Goal: Task Accomplishment & Management: Complete application form

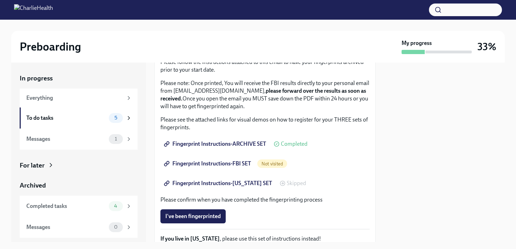
scroll to position [78, 0]
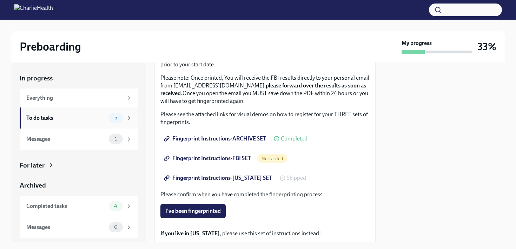
click at [99, 115] on div "To do tasks" at bounding box center [66, 118] width 80 height 8
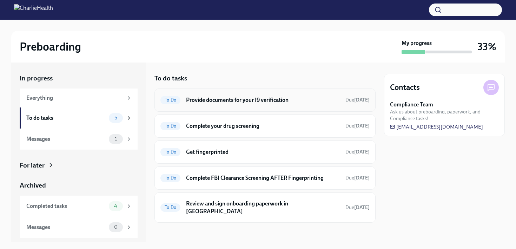
click at [222, 97] on h6 "Provide documents for your I9 verification" at bounding box center [263, 100] width 154 height 8
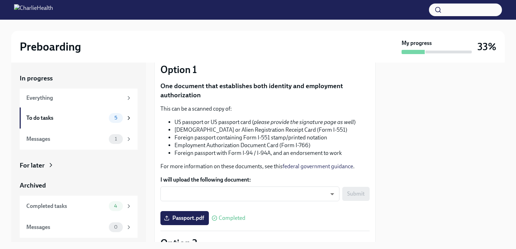
scroll to position [61, 0]
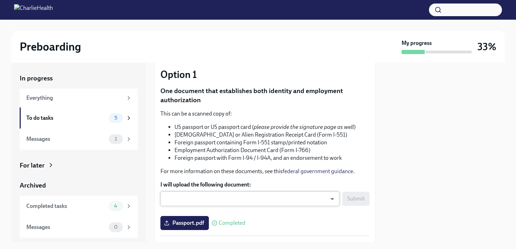
click at [267, 203] on body "Preboarding My progress 33% In progress Everything To do tasks 5 Messages 1 For…" at bounding box center [258, 124] width 516 height 249
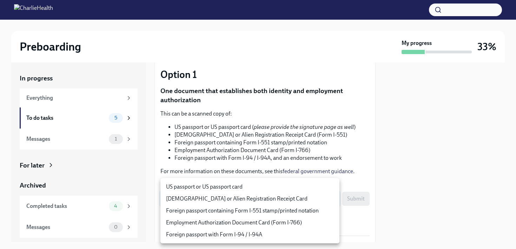
click at [262, 188] on li "US passport or US passport card" at bounding box center [249, 187] width 179 height 12
type input "KnYOjnC8x"
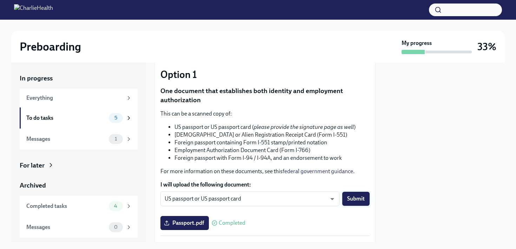
click at [358, 196] on span "Submit" at bounding box center [356, 198] width 18 height 7
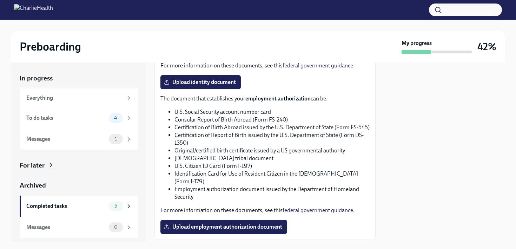
scroll to position [407, 0]
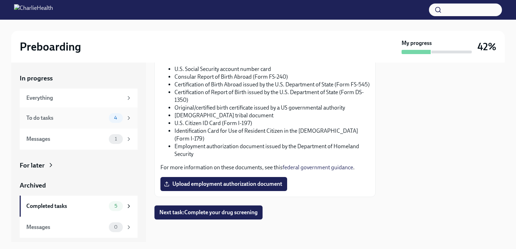
click at [110, 118] on span "4" at bounding box center [116, 117] width 12 height 5
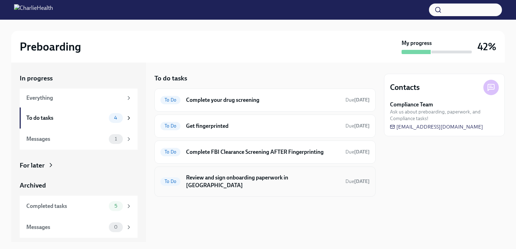
click at [225, 173] on div "To Do Review and sign onboarding paperwork in [GEOGRAPHIC_DATA] Due [DATE]" at bounding box center [264, 181] width 209 height 18
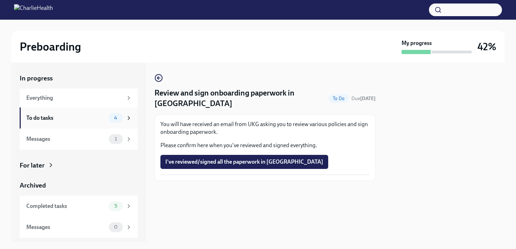
click at [98, 114] on div "To do tasks" at bounding box center [66, 118] width 80 height 8
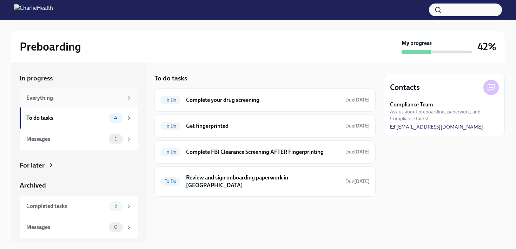
click at [90, 96] on div "Everything" at bounding box center [74, 98] width 97 height 8
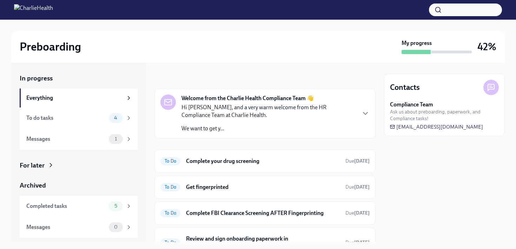
click at [234, 102] on strong "Welcome from the Charlie Health Compliance Team 👋" at bounding box center [248, 98] width 132 height 8
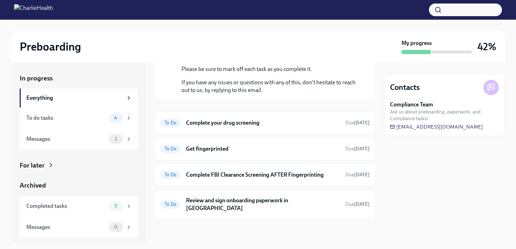
scroll to position [175, 0]
click at [119, 206] on span "5" at bounding box center [115, 205] width 11 height 5
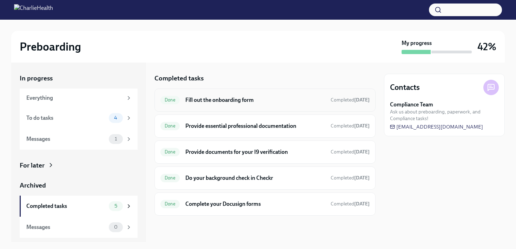
click at [272, 97] on h6 "Fill out the onboarding form" at bounding box center [255, 100] width 140 height 8
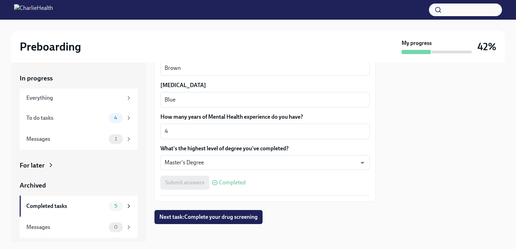
scroll to position [682, 0]
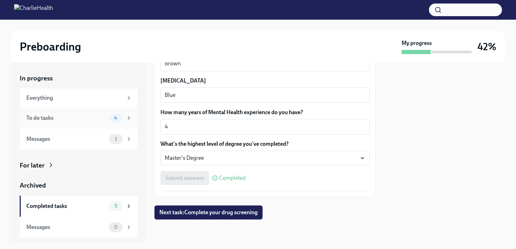
click at [99, 115] on div "To do tasks" at bounding box center [66, 118] width 80 height 8
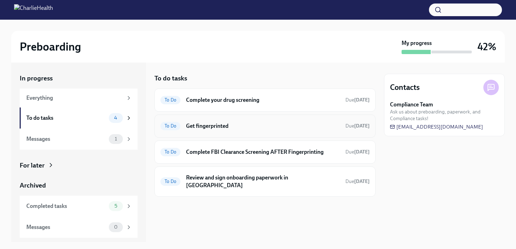
click at [289, 124] on h6 "Get fingerprinted" at bounding box center [263, 126] width 154 height 8
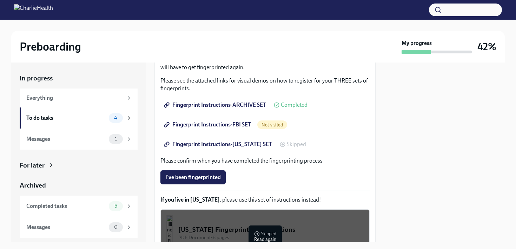
scroll to position [113, 0]
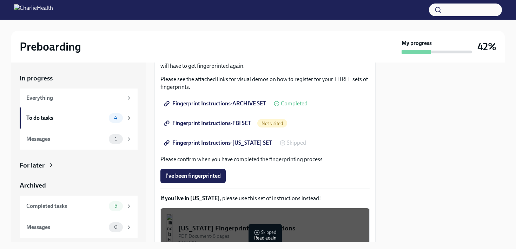
click at [236, 122] on span "Fingerprint Instructions-FBI SET" at bounding box center [208, 123] width 86 height 7
